Goal: Contribute content: Add original content to the website for others to see

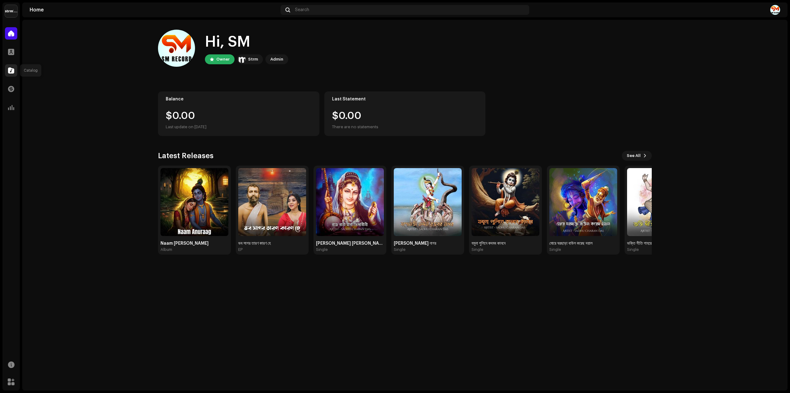
click at [13, 68] on span at bounding box center [11, 70] width 6 height 5
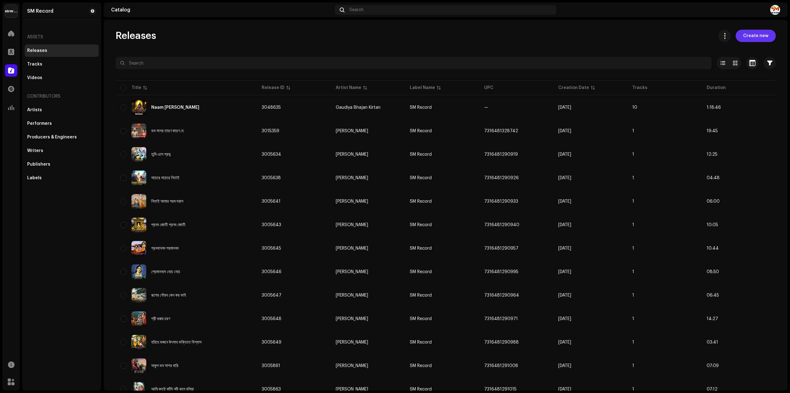
click at [757, 37] on span "Create new" at bounding box center [755, 36] width 25 height 12
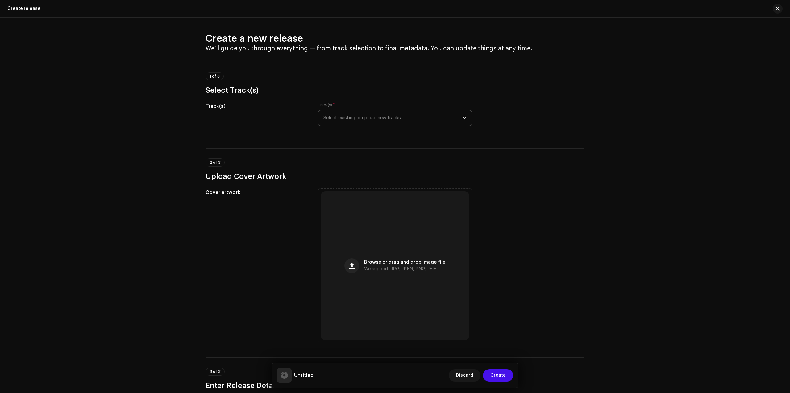
click at [345, 111] on span "Select existing or upload new tracks" at bounding box center [392, 117] width 139 height 15
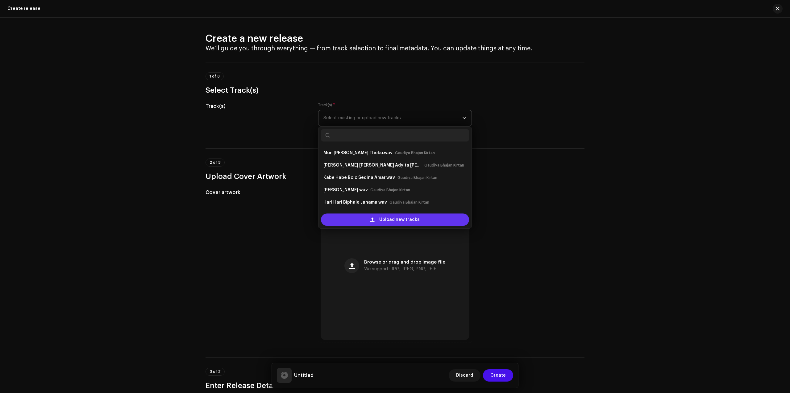
scroll to position [10, 0]
click at [357, 223] on div "Upload new tracks" at bounding box center [395, 219] width 148 height 12
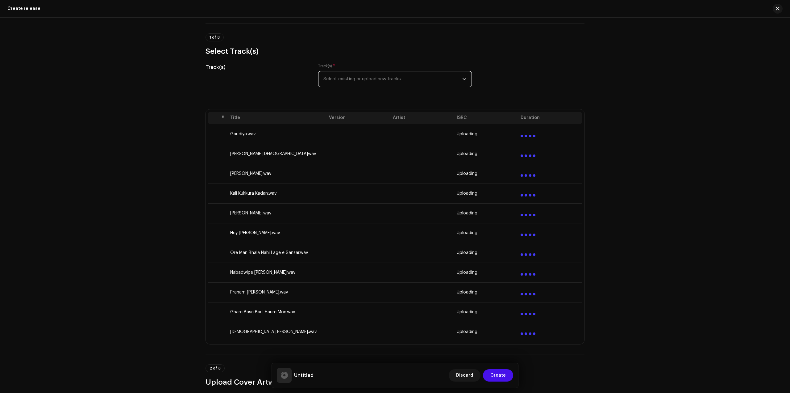
scroll to position [39, 0]
